Goal: Task Accomplishment & Management: Manage account settings

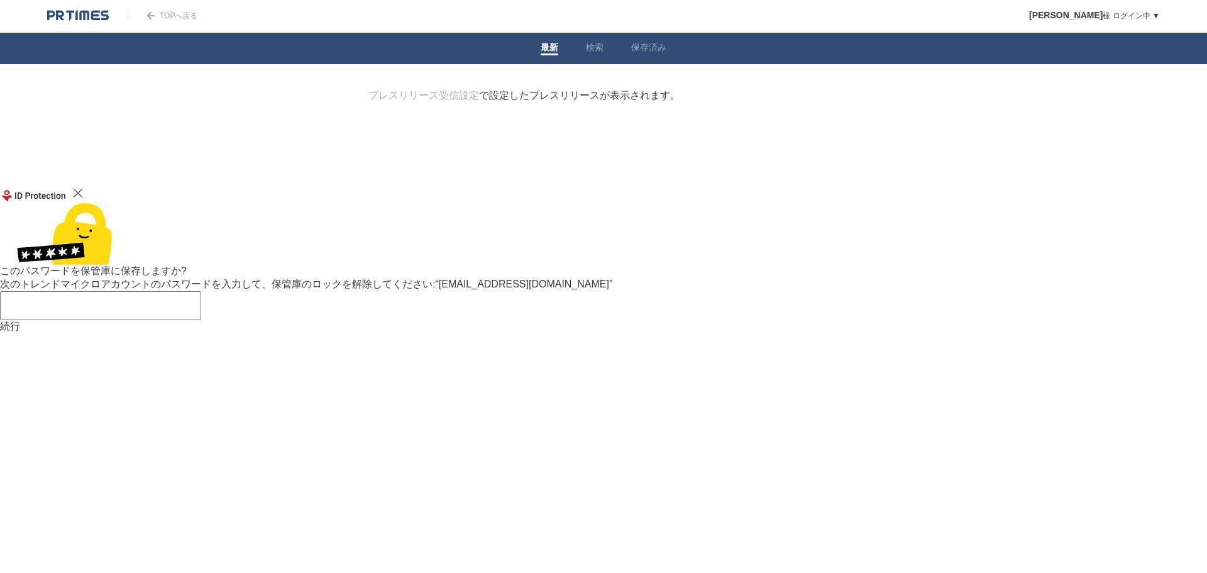
click at [1084, 320] on div "続行" at bounding box center [603, 326] width 1207 height 13
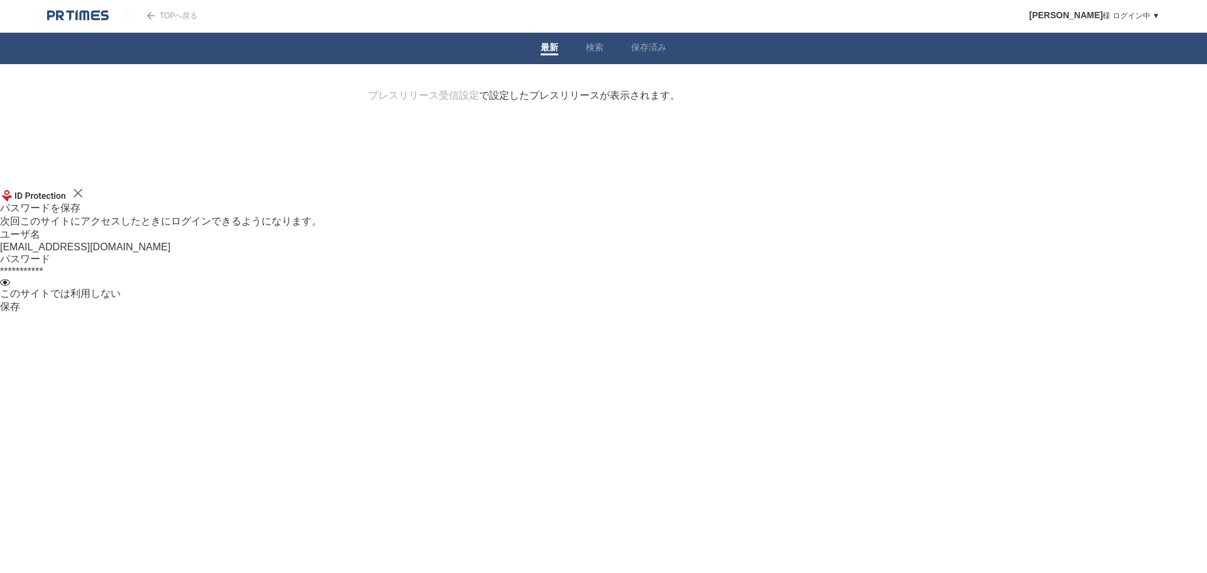
click at [1151, 300] on div "保存" at bounding box center [603, 306] width 1207 height 13
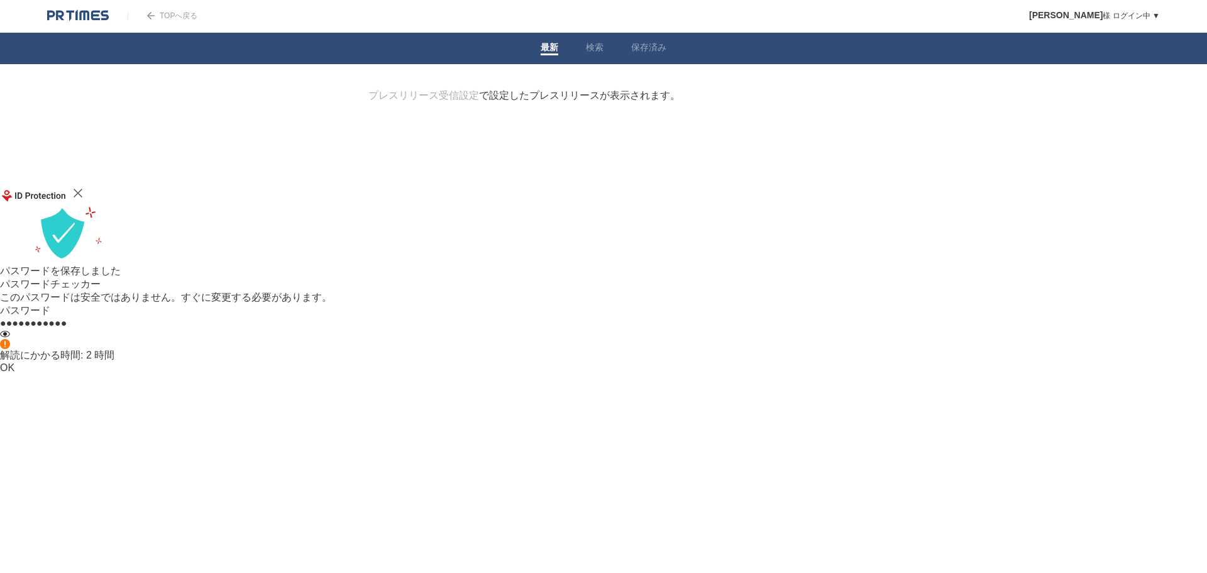
click at [1147, 373] on div "OK" at bounding box center [603, 367] width 1207 height 11
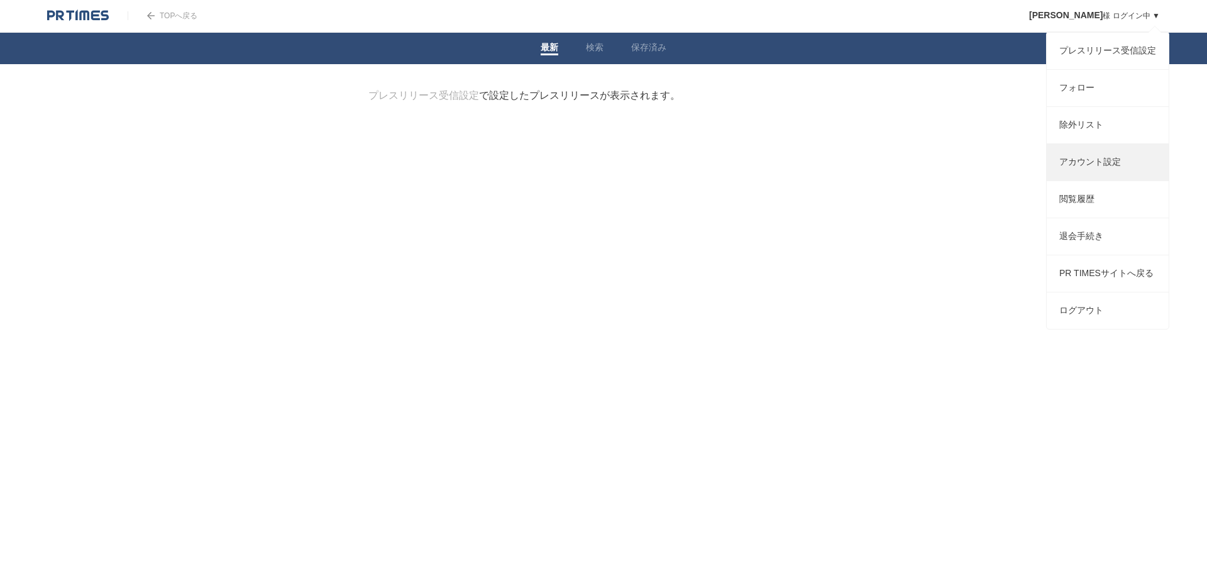
click at [1090, 174] on link "アカウント設定" at bounding box center [1107, 162] width 122 height 36
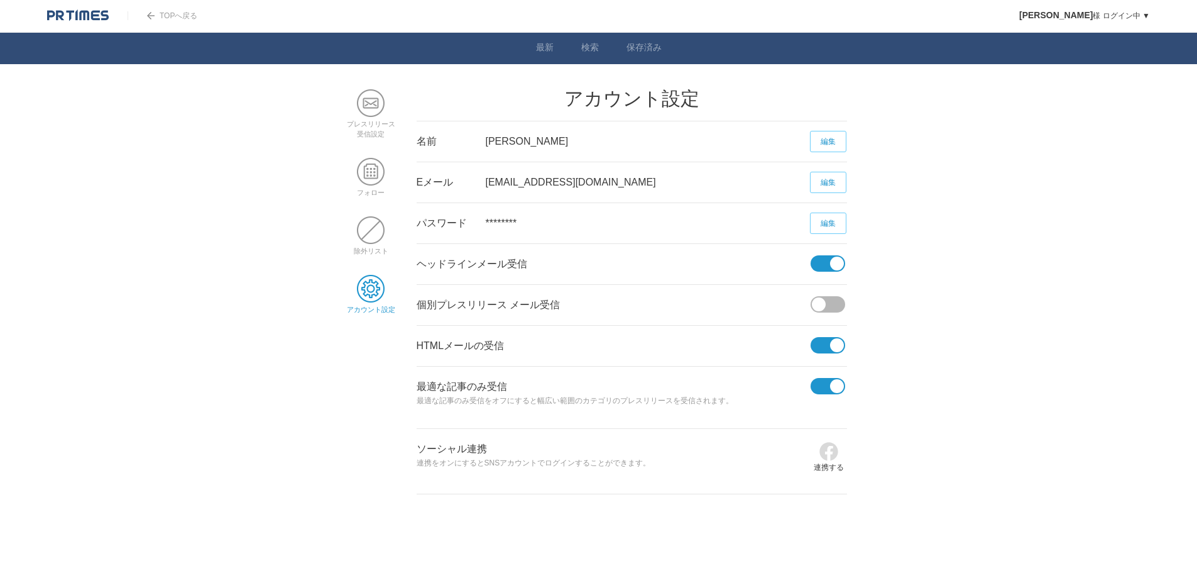
click at [829, 261] on span at bounding box center [824, 263] width 26 height 16
click at [0, 0] on input "checkbox" at bounding box center [0, 0] width 0 height 0
click at [835, 341] on span at bounding box center [837, 345] width 14 height 14
click at [0, 0] on input "checkbox" at bounding box center [0, 0] width 0 height 0
click at [832, 384] on span at bounding box center [837, 386] width 14 height 14
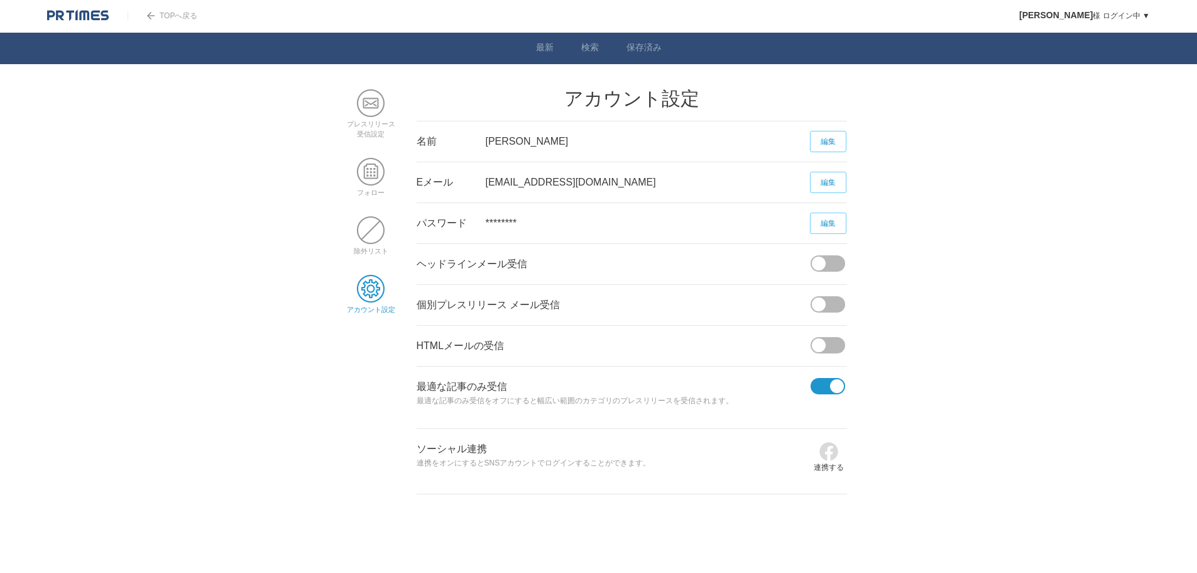
click at [0, 0] on input "checkbox" at bounding box center [0, 0] width 0 height 0
